Goal: Find specific page/section: Find specific page/section

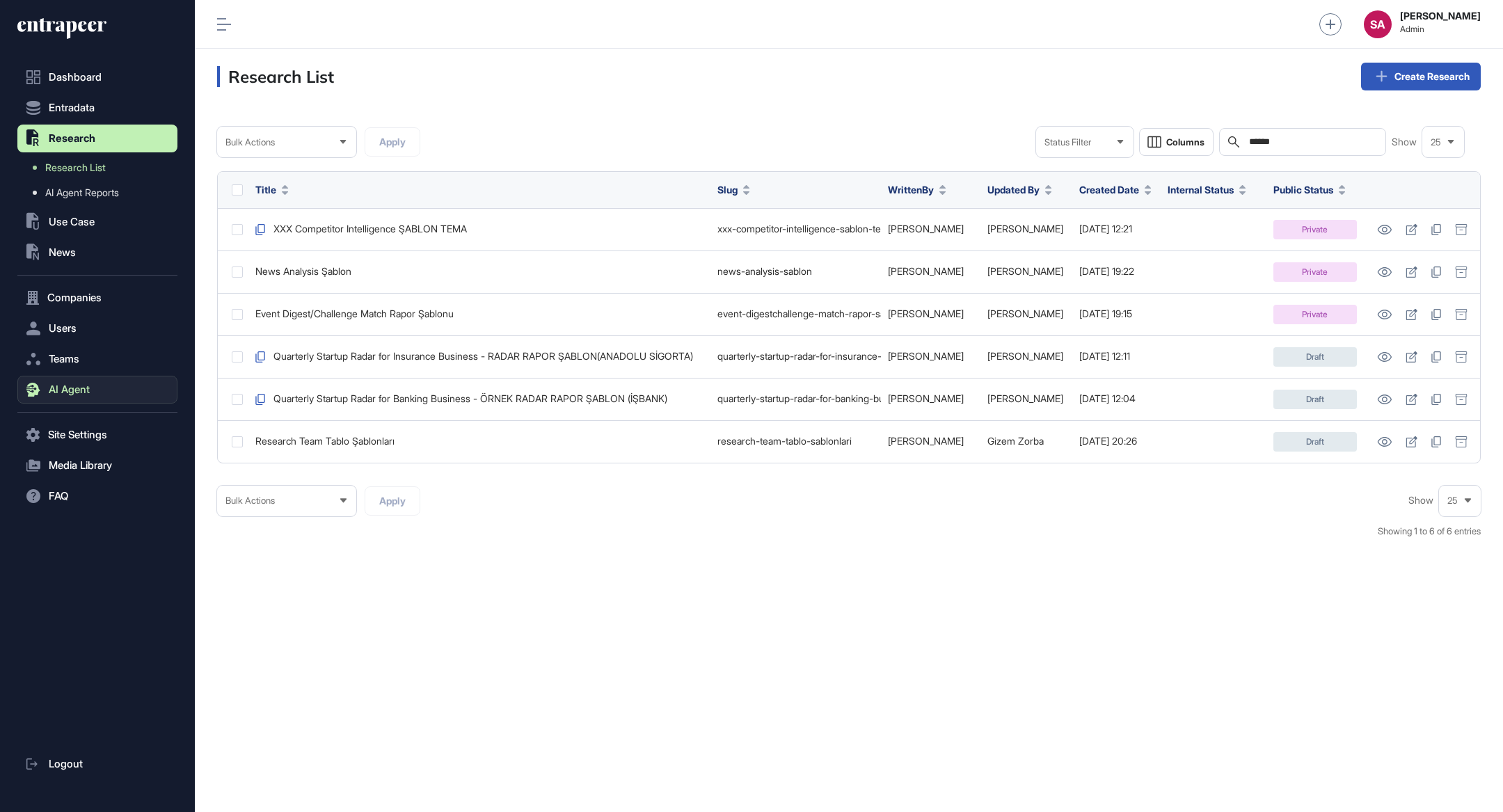
click at [103, 381] on button "AI Agent" at bounding box center [97, 389] width 160 height 28
click at [77, 392] on span "Messages" at bounding box center [67, 391] width 44 height 11
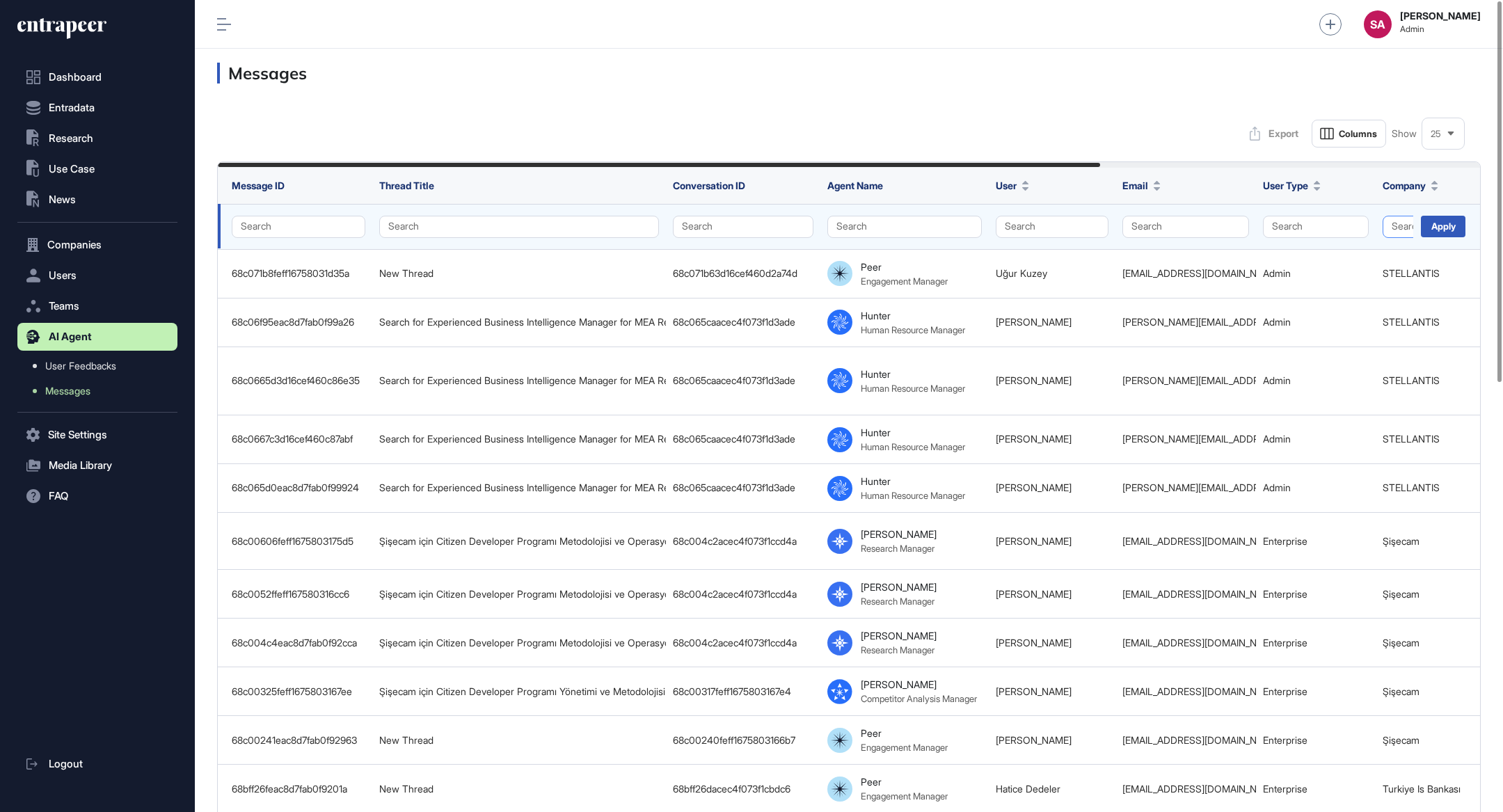
click at [1398, 232] on button "Search" at bounding box center [1460, 227] width 155 height 22
click at [1366, 251] on input "text" at bounding box center [1423, 257] width 141 height 19
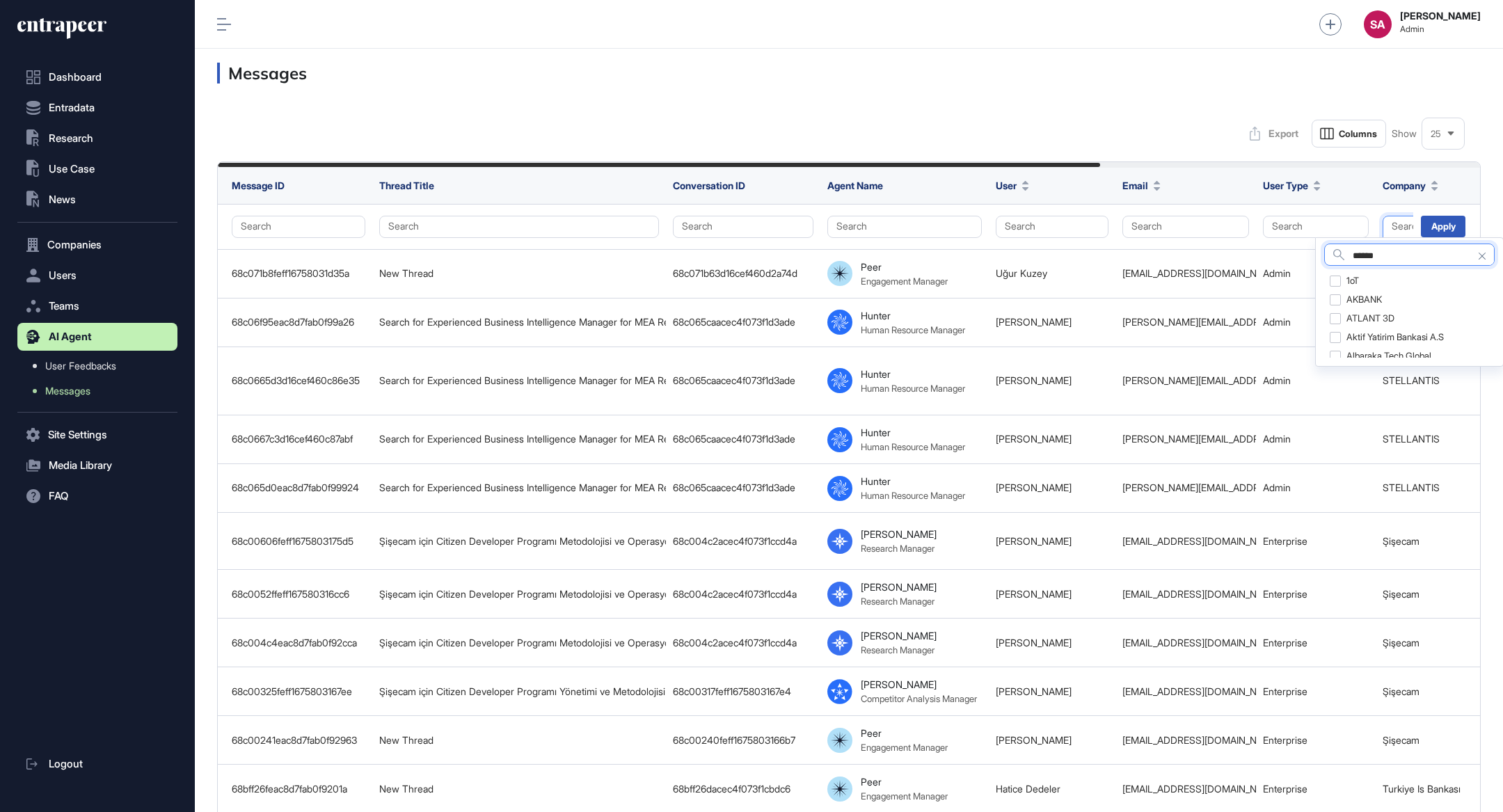
type input "******"
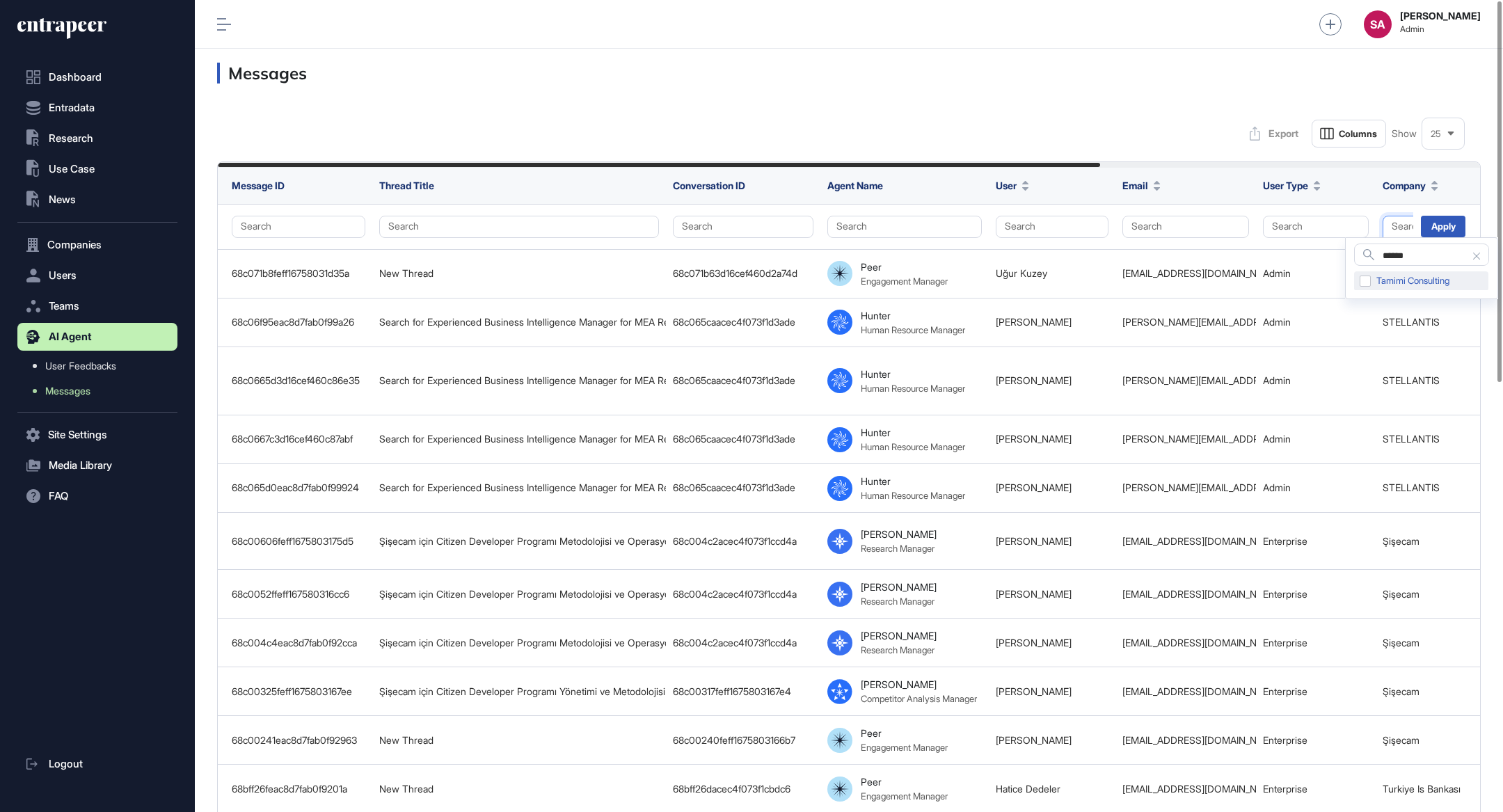
click at [1367, 275] on div "Tamimi Consulting" at bounding box center [1421, 280] width 134 height 20
click at [1435, 226] on div "Apply" at bounding box center [1443, 226] width 44 height 21
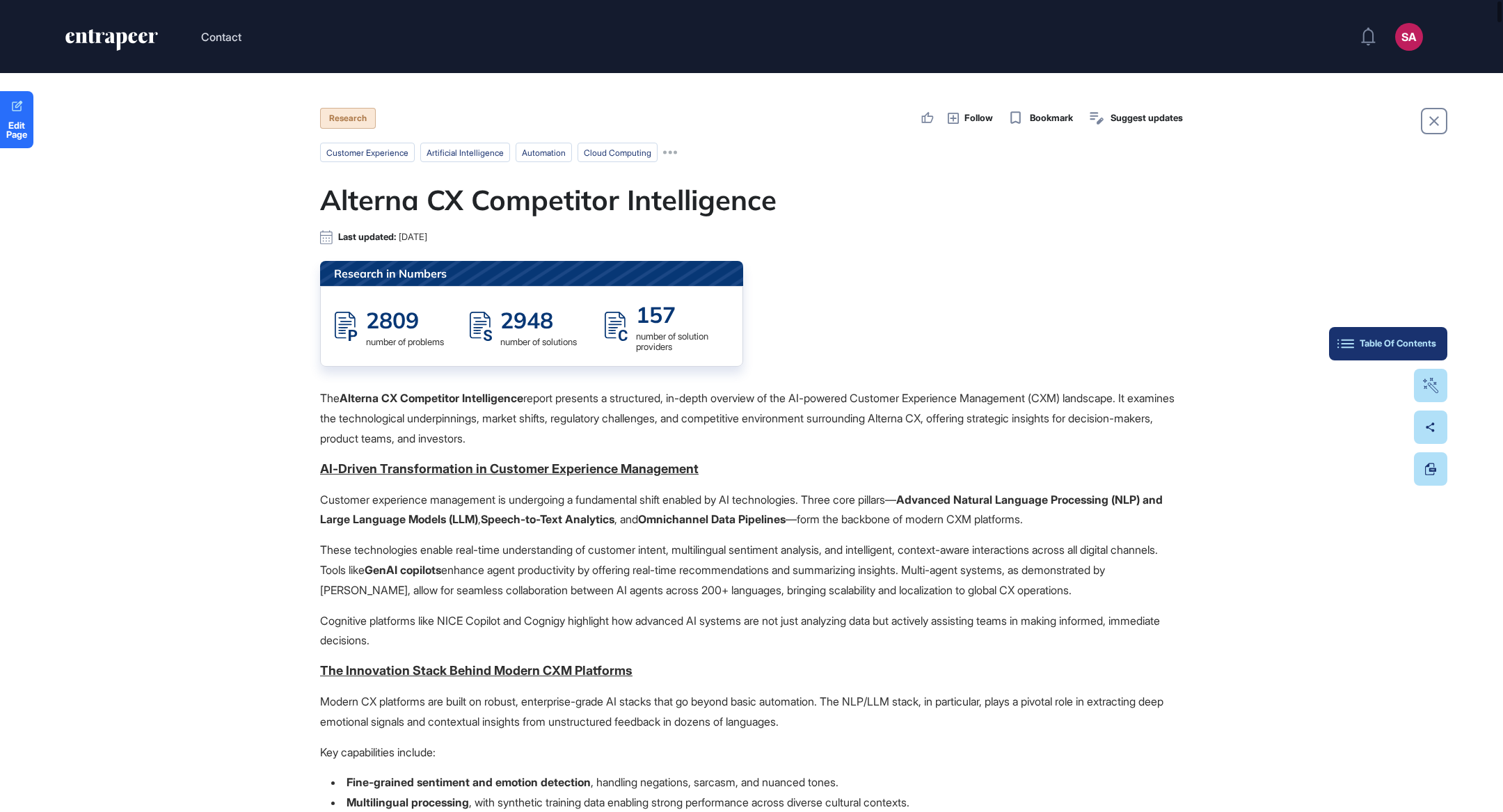
click at [1434, 353] on button "Table Of Contents" at bounding box center [1387, 343] width 118 height 33
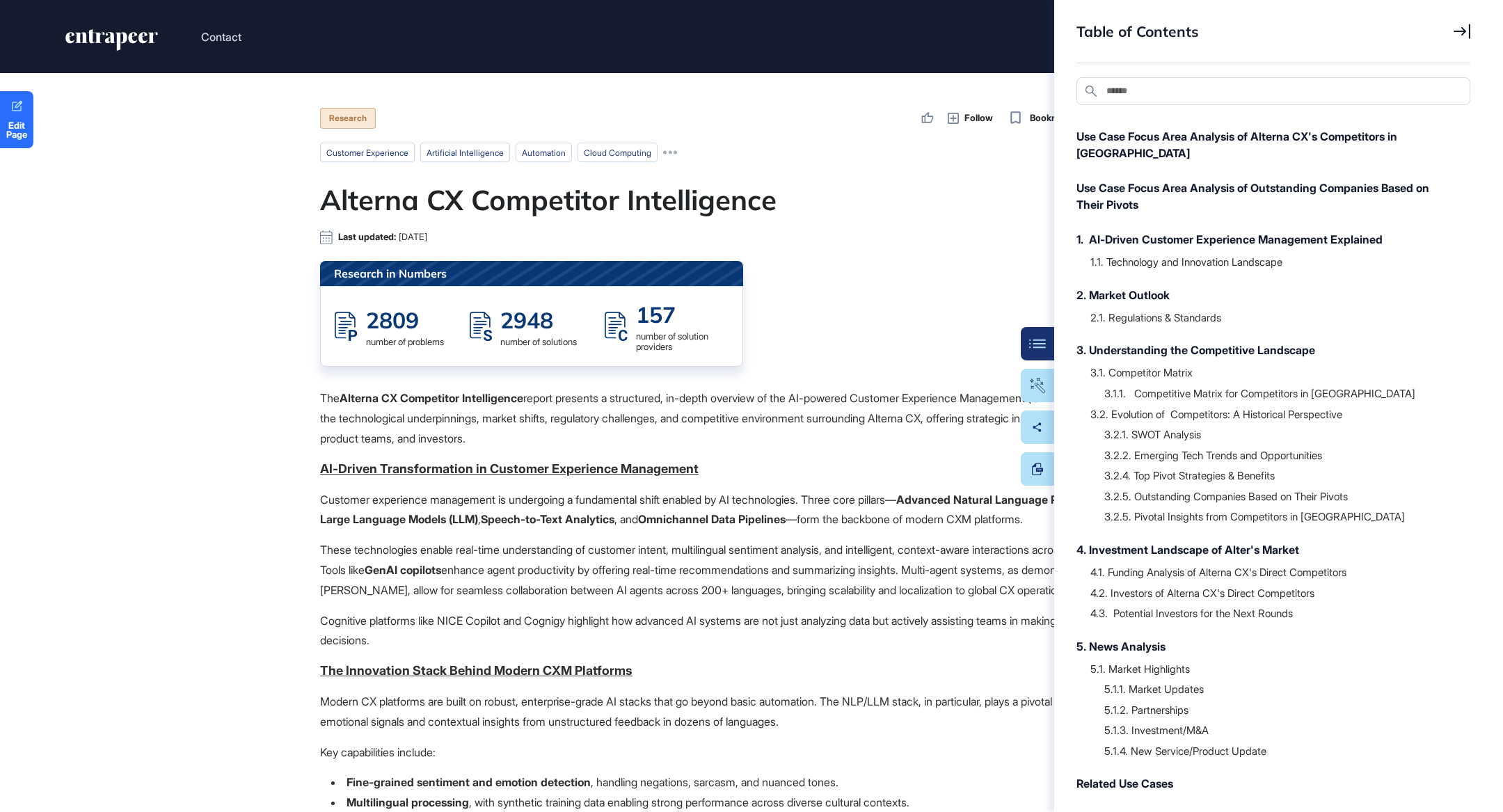
scroll to position [90, 0]
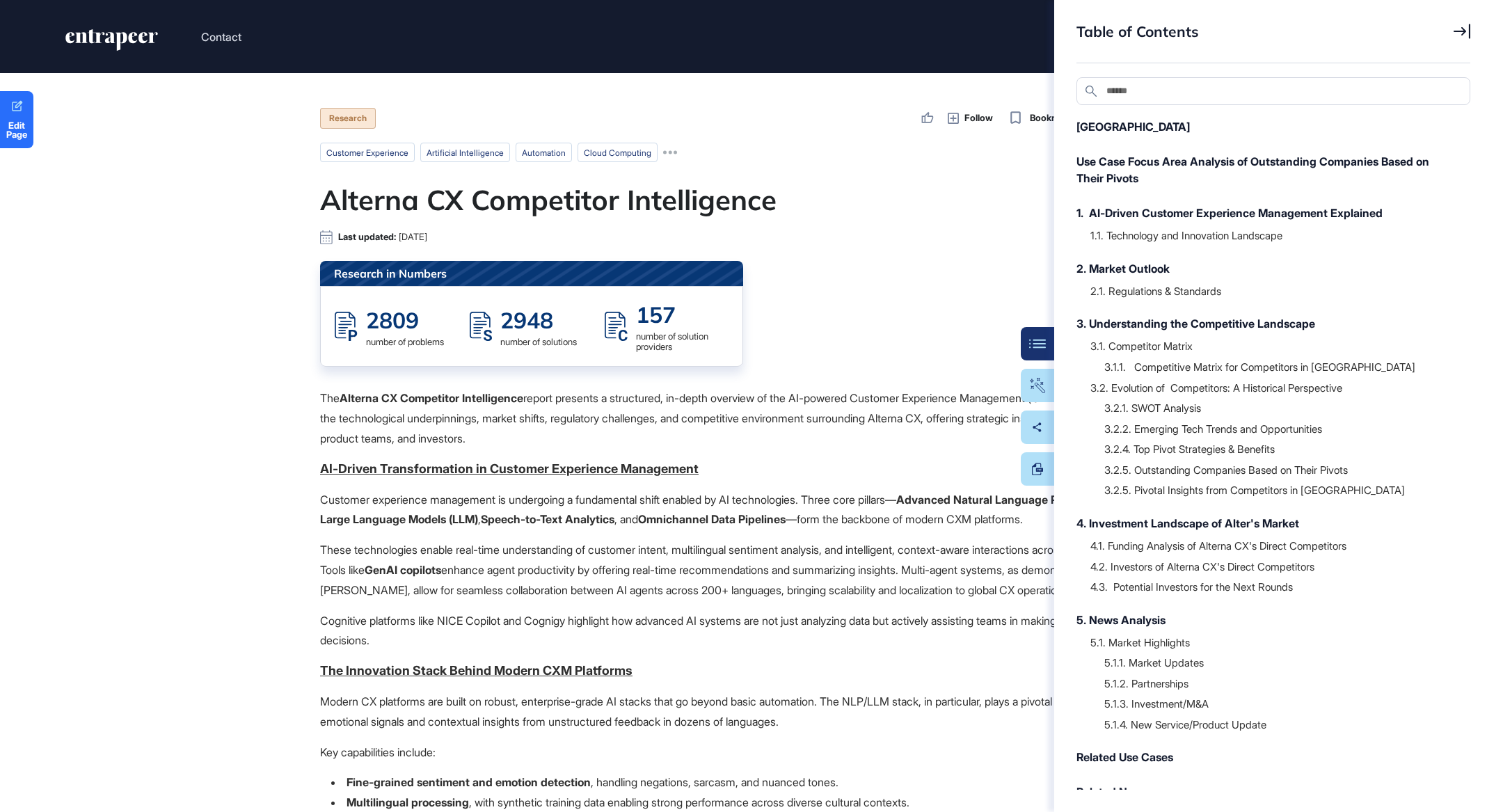
click at [1466, 35] on icon at bounding box center [1462, 31] width 17 height 15
